Goal: Task Accomplishment & Management: Manage account settings

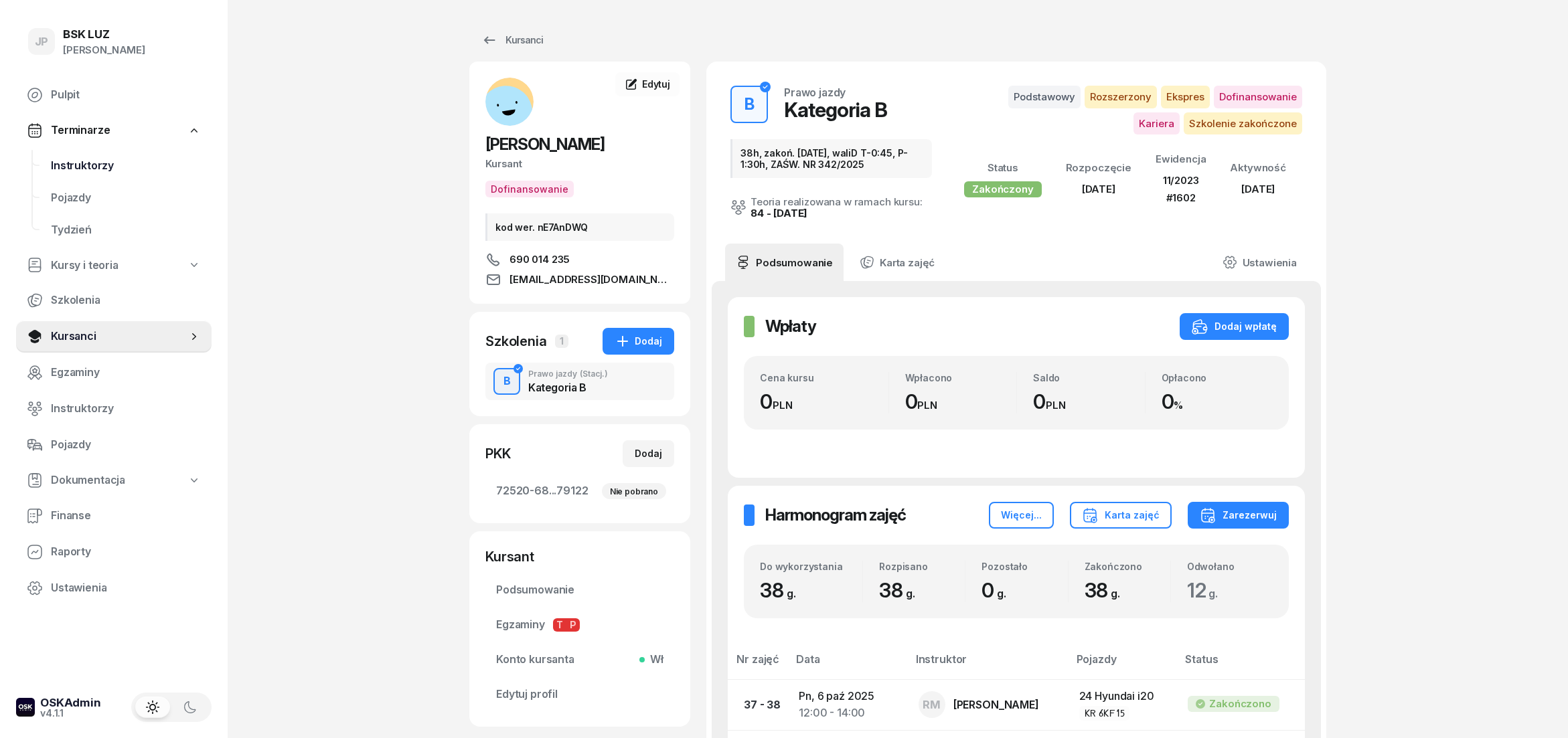
scroll to position [223, 0]
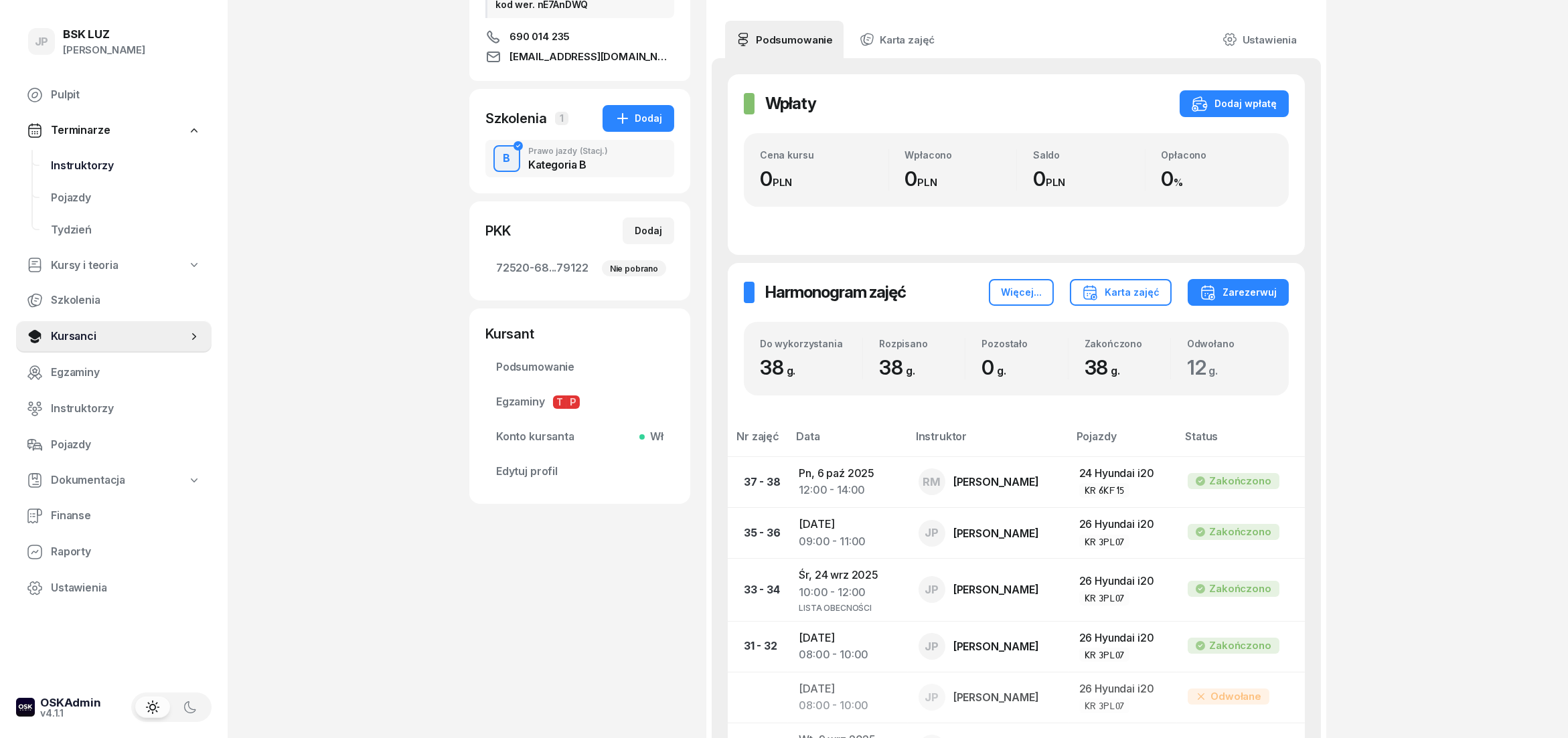
click at [100, 162] on span "Instruktorzy" at bounding box center [125, 166] width 150 height 17
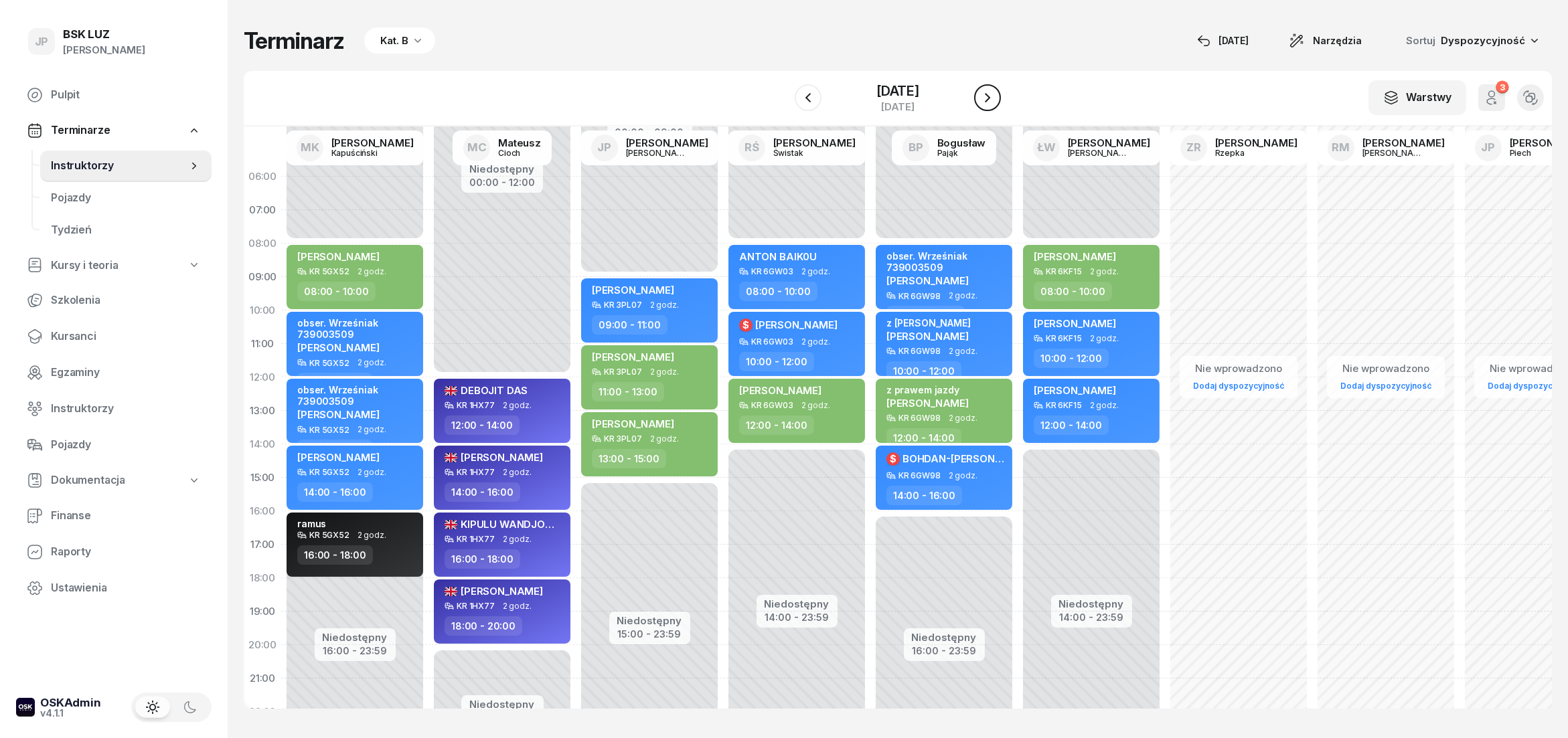
click at [996, 99] on icon "button" at bounding box center [988, 98] width 16 height 16
click at [1002, 99] on icon "button" at bounding box center [999, 98] width 16 height 16
click at [1248, 41] on div "[DATE]" at bounding box center [1223, 41] width 51 height 16
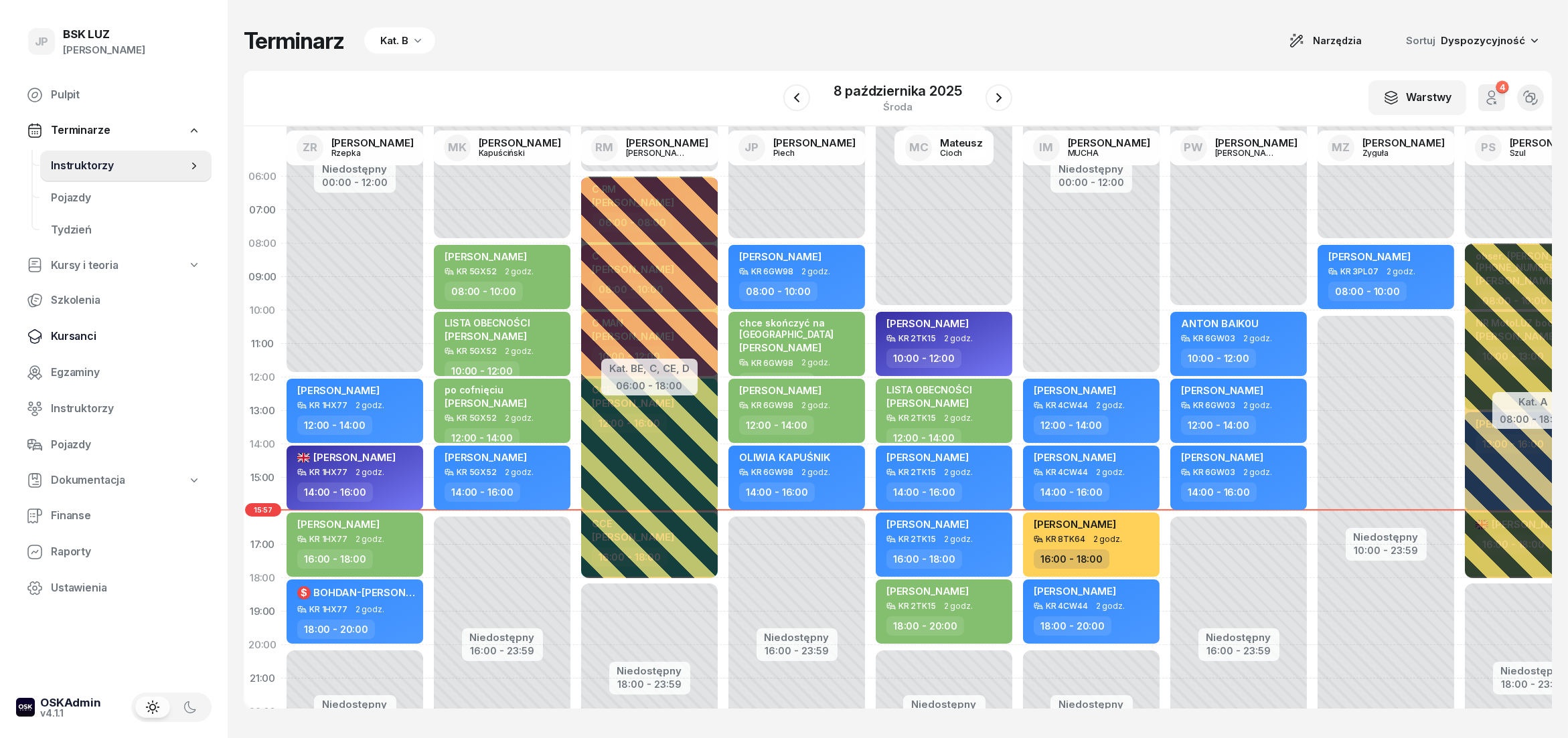
click at [88, 336] on span "Kursanci" at bounding box center [125, 336] width 150 height 17
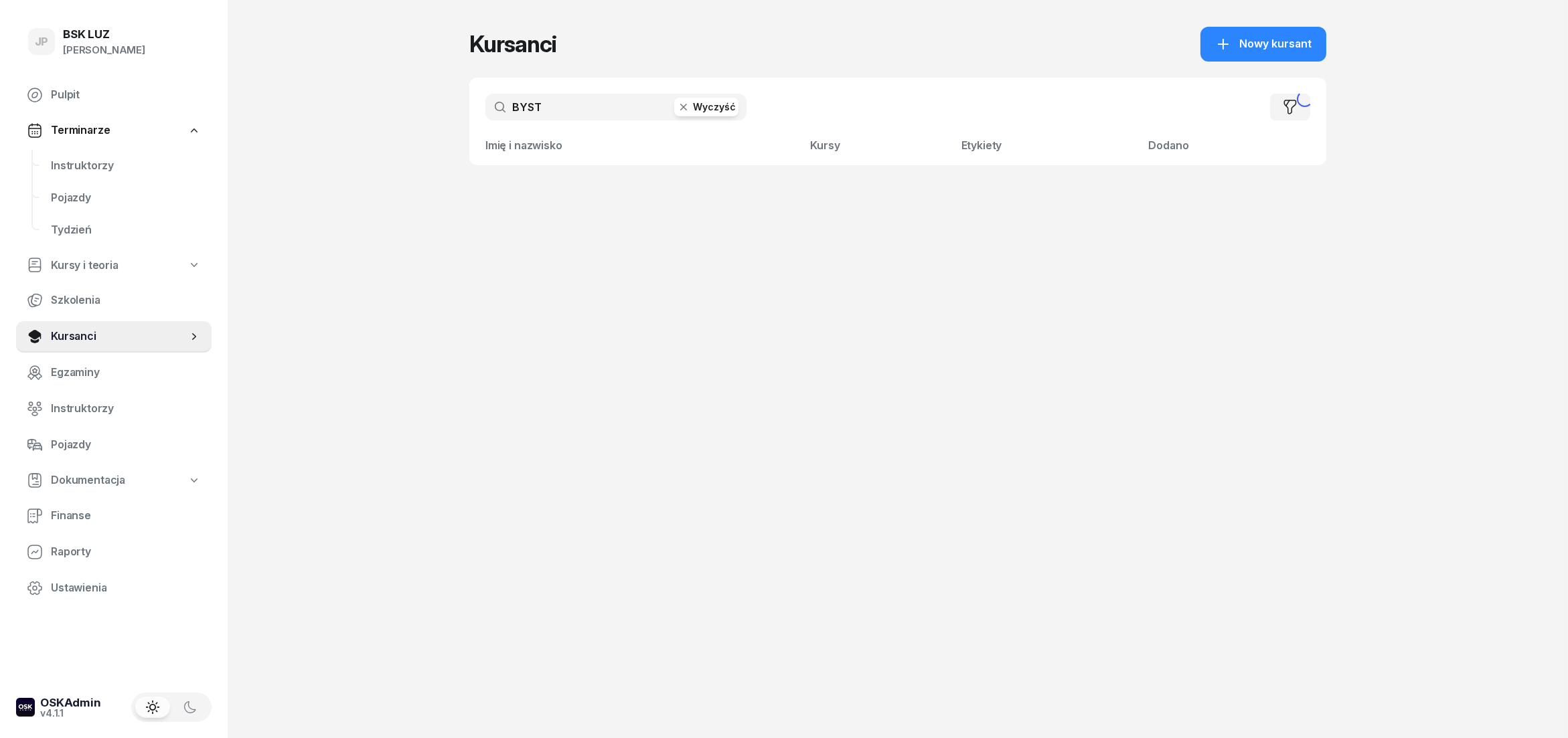
click at [715, 109] on button "Wyczyść" at bounding box center [706, 107] width 65 height 19
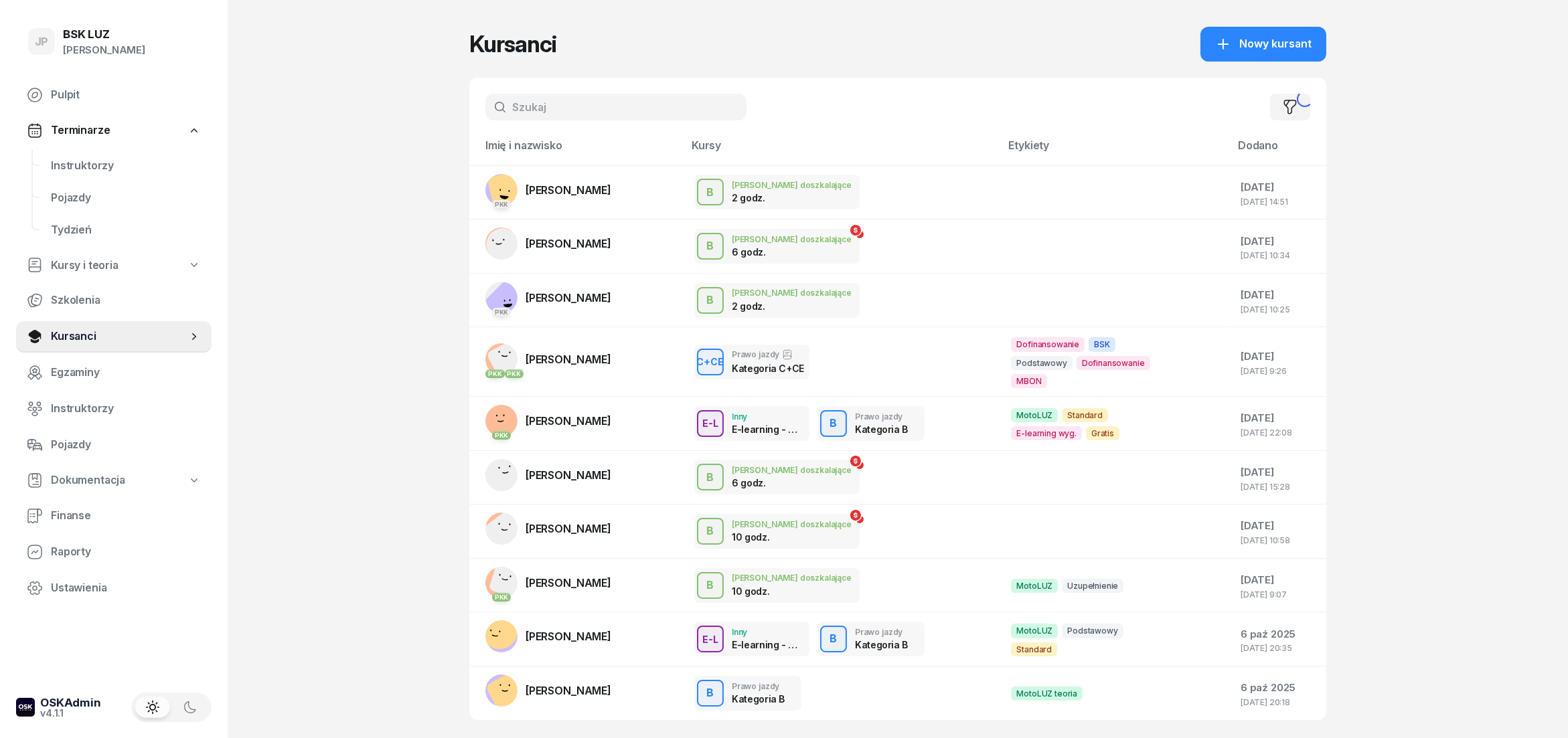
click at [524, 105] on input "text" at bounding box center [616, 107] width 261 height 27
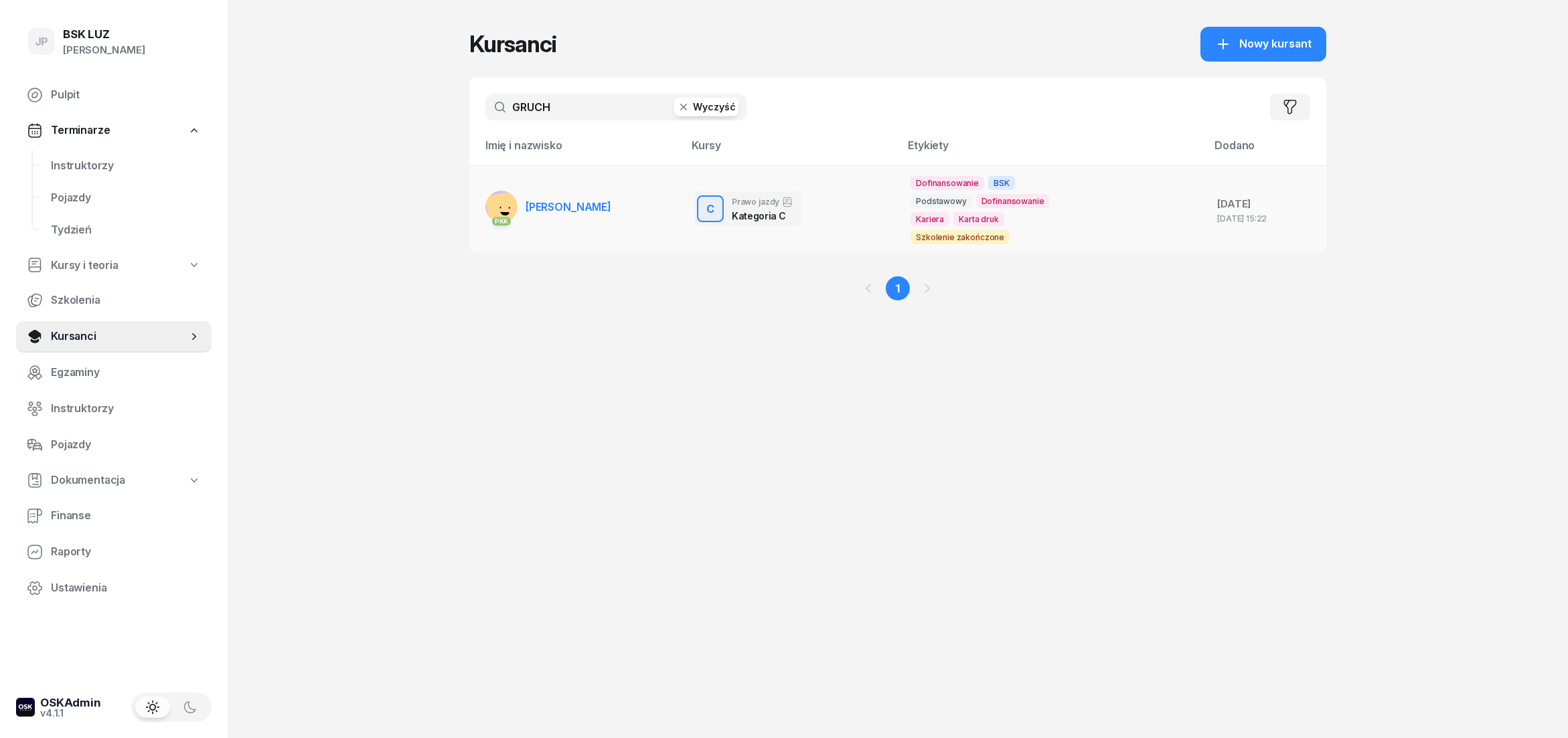
type input "GRUCH"
click at [577, 199] on link "PKK [PERSON_NAME]" at bounding box center [548, 207] width 126 height 32
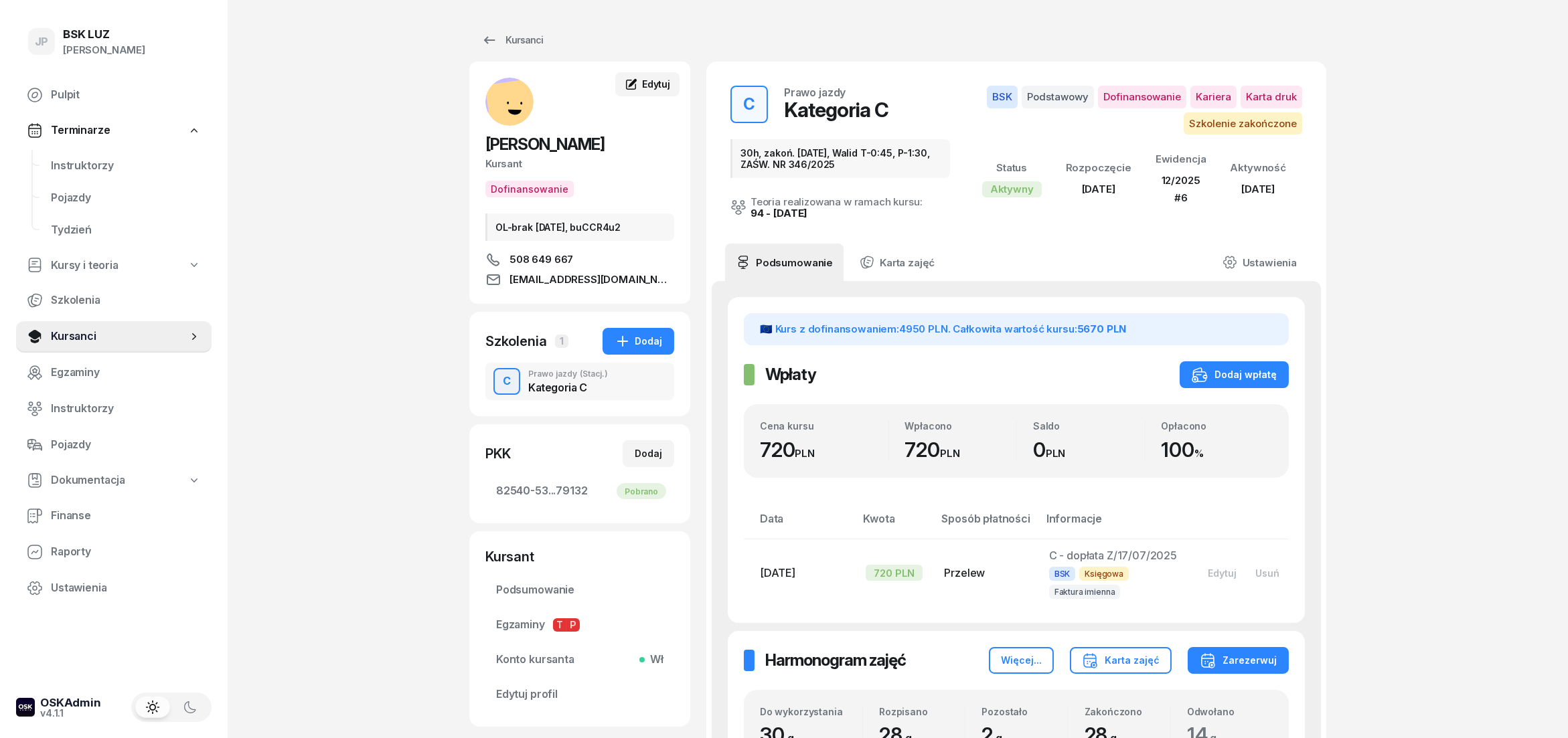
click at [652, 84] on span "Edytuj" at bounding box center [656, 84] width 28 height 12
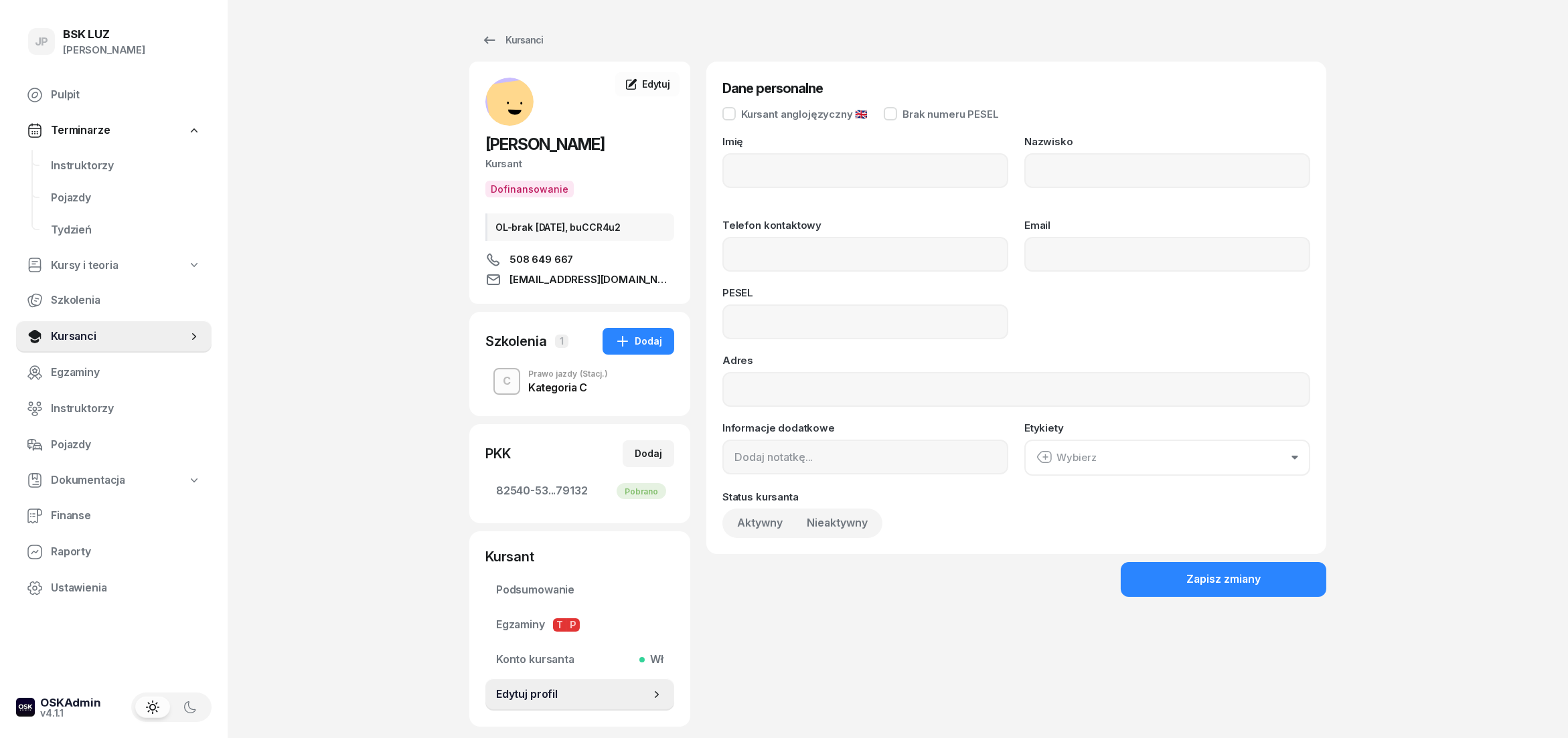
type input "[PERSON_NAME]"
type input "508649667"
type input "[EMAIL_ADDRESS][DOMAIN_NAME]"
type input "91072102217"
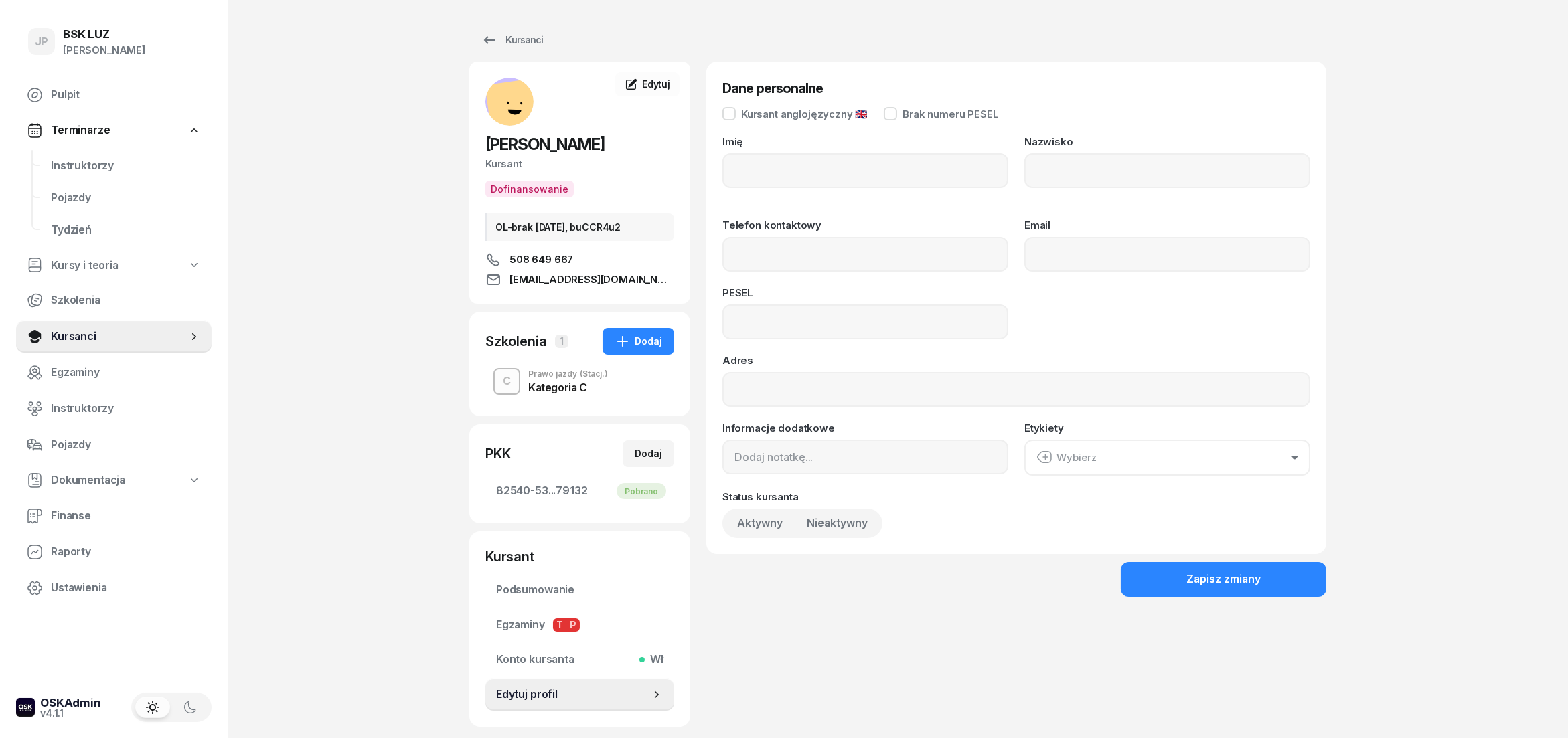
type input "OL-brak [DATE], buCCR4u2"
